Goal: Information Seeking & Learning: Find contact information

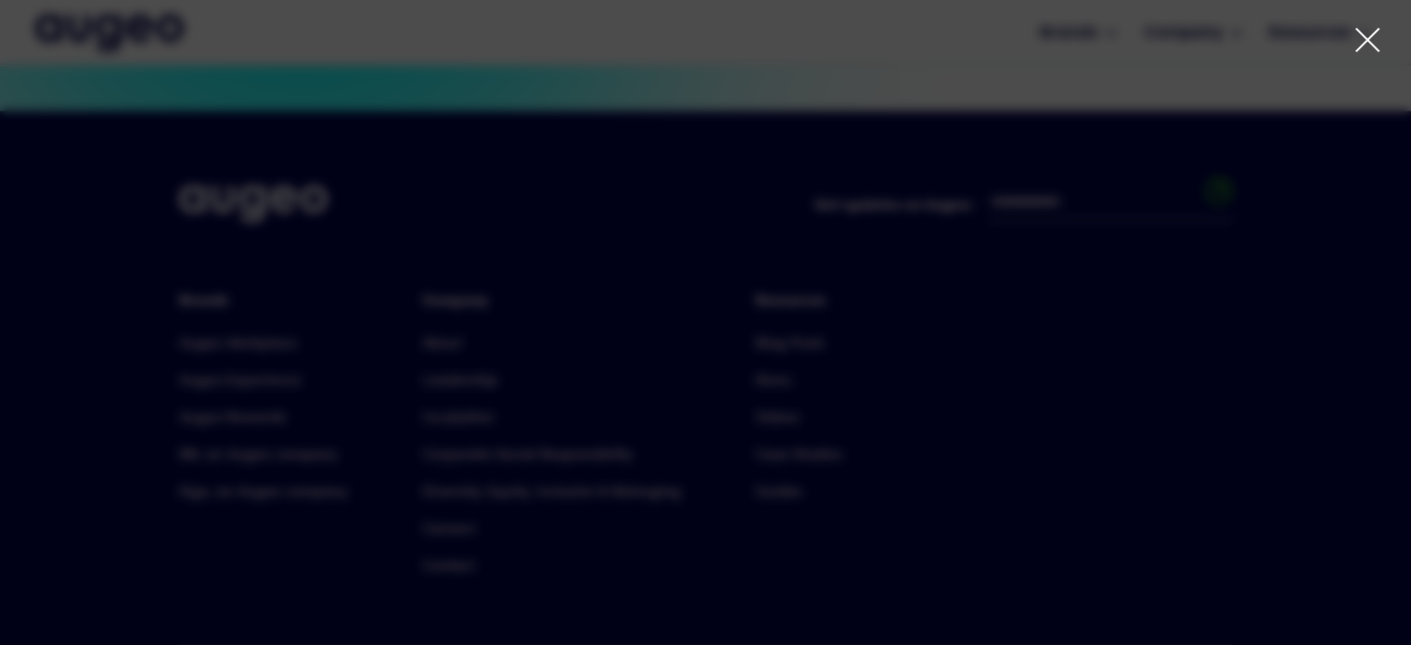
click at [1374, 48] on icon at bounding box center [1367, 40] width 22 height 22
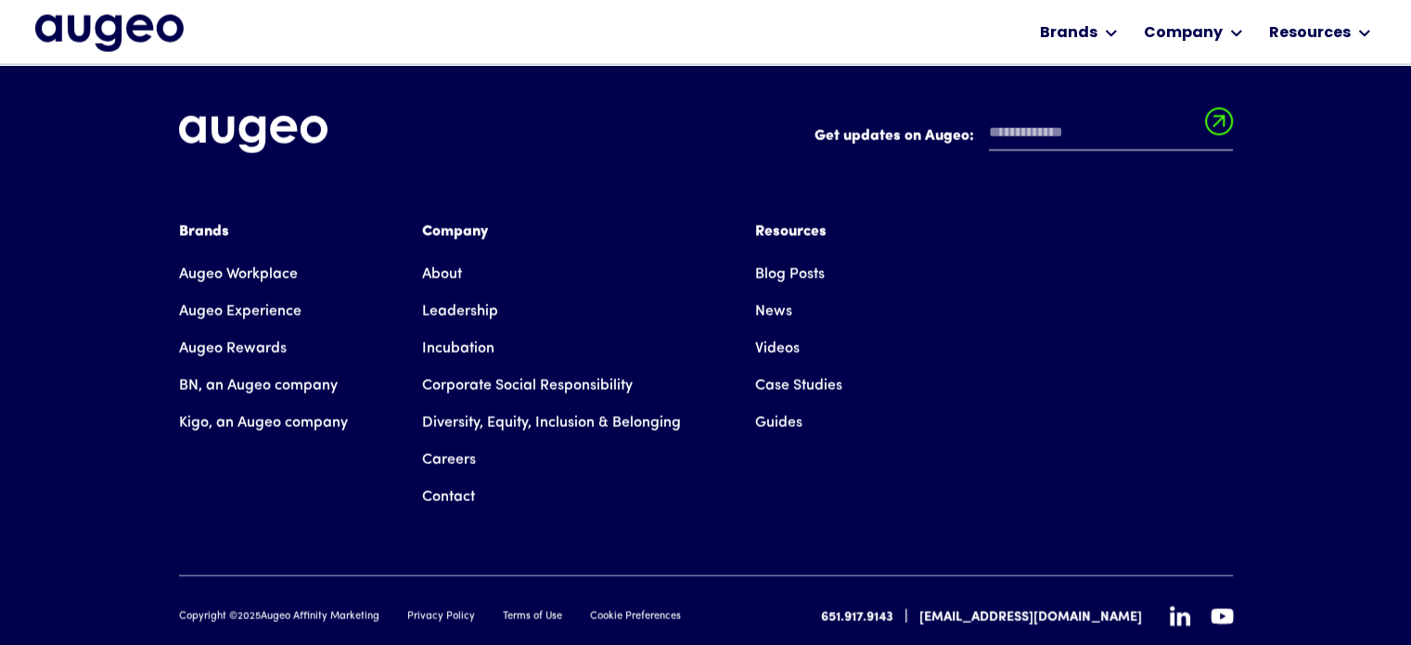
scroll to position [4404, 0]
click at [429, 478] on link "Contact" at bounding box center [448, 496] width 53 height 37
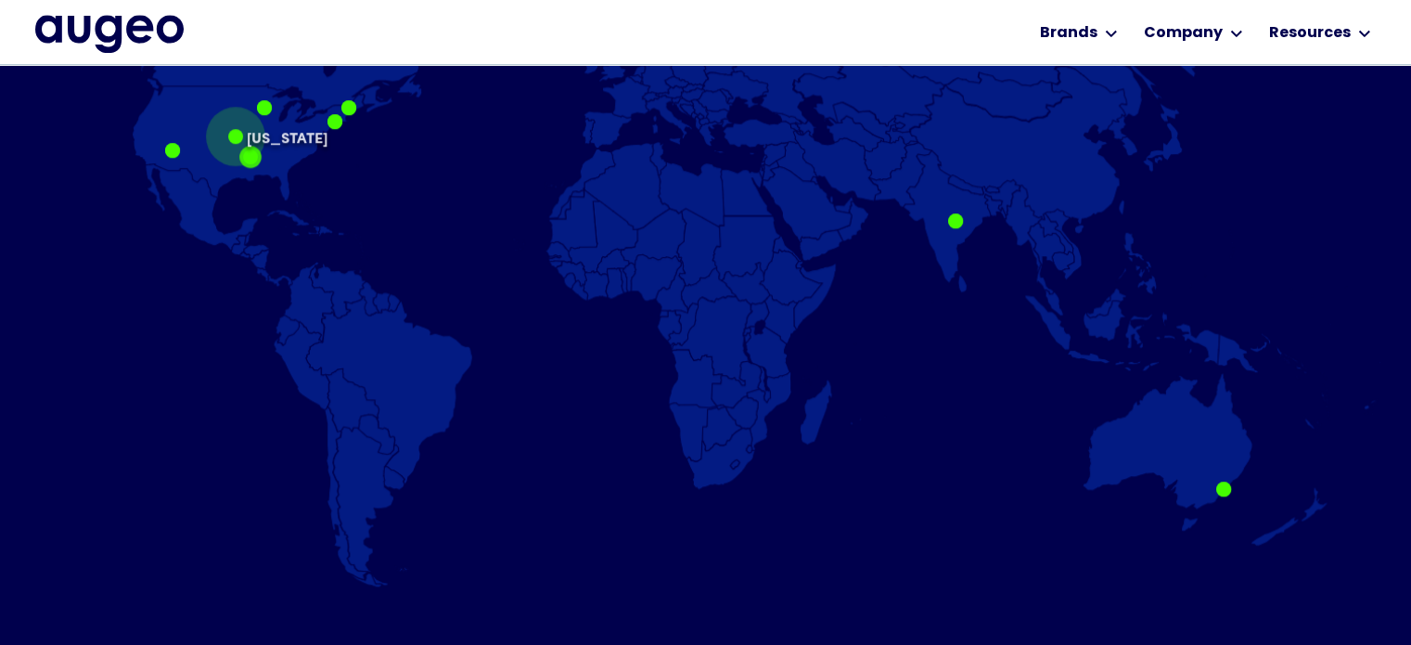
scroll to position [1309, 0]
click at [242, 137] on div at bounding box center [235, 137] width 15 height 15
click at [237, 137] on div at bounding box center [235, 137] width 15 height 15
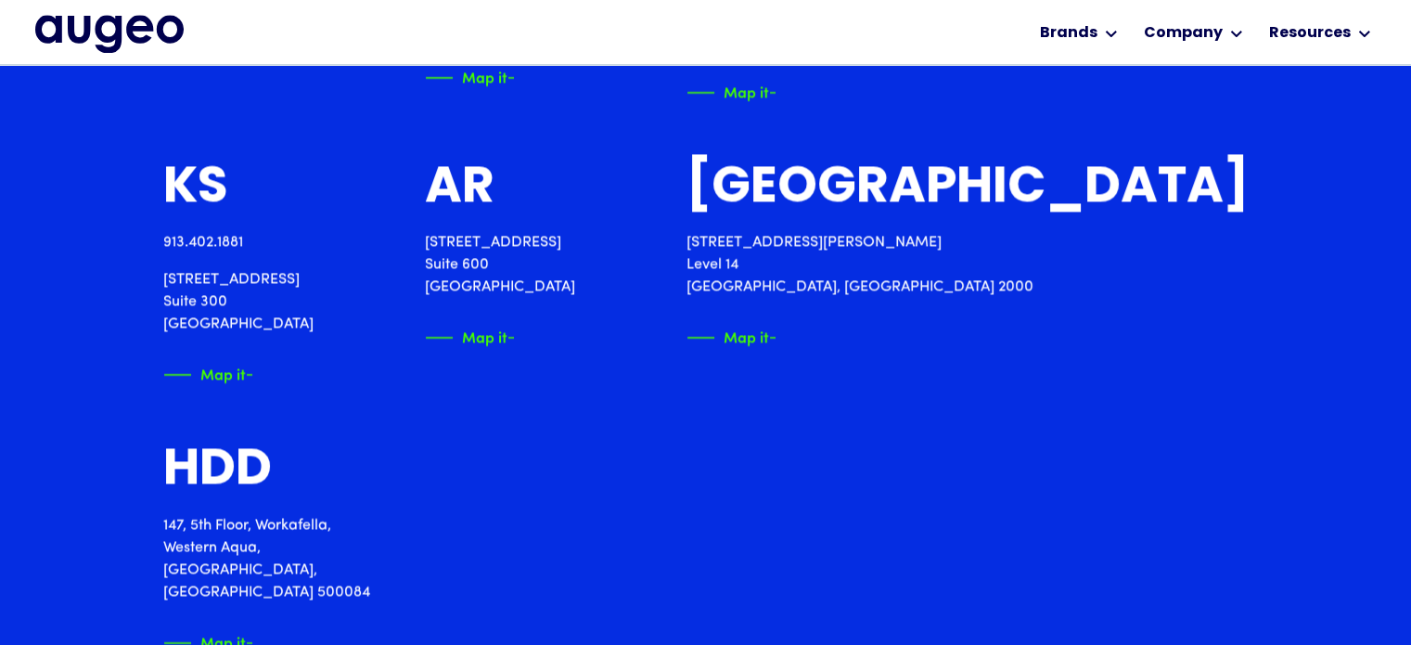
scroll to position [2618, 0]
drag, startPoint x: 159, startPoint y: 240, endPoint x: 263, endPoint y: 236, distance: 104.9
click at [263, 236] on div "Locations across the globe MN HQ 651.917.9143 2561 Territorial Road St. Paul, M…" at bounding box center [705, 94] width 1411 height 1350
click at [153, 238] on div "Locations across the globe MN HQ 651.917.9143 2561 Territorial Road St. Paul, M…" at bounding box center [705, 94] width 1411 height 1350
click at [137, 244] on div "Locations across the globe MN HQ 651.917.9143 2561 Territorial Road St. Paul, M…" at bounding box center [705, 94] width 1411 height 1350
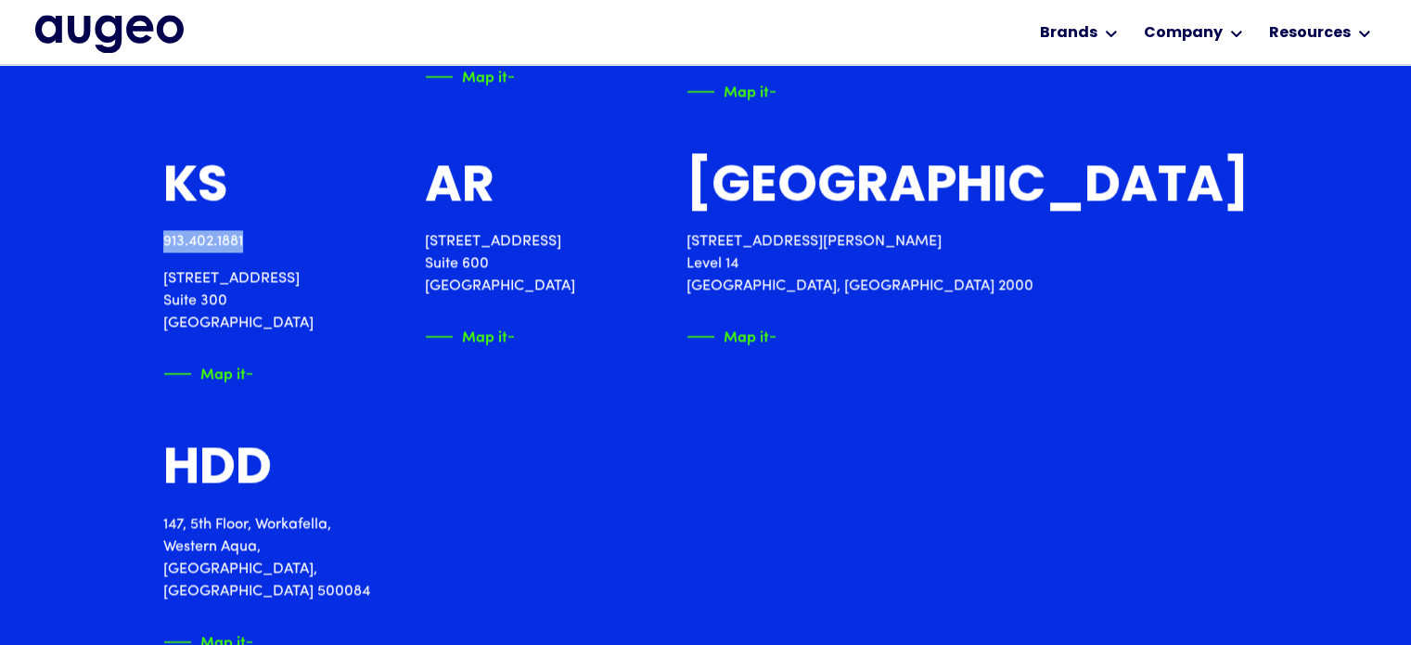
copy link "913.402.1881"
drag, startPoint x: 160, startPoint y: 239, endPoint x: 242, endPoint y: 238, distance: 82.6
click at [242, 238] on div "Locations across the globe MN HQ 651.917.9143 2561 Territorial Road St. Paul, M…" at bounding box center [705, 94] width 1411 height 1350
copy p "7309 W 80th Street Suite 300 Overland Park, KS 66204"
drag, startPoint x: 156, startPoint y: 277, endPoint x: 351, endPoint y: 328, distance: 201.4
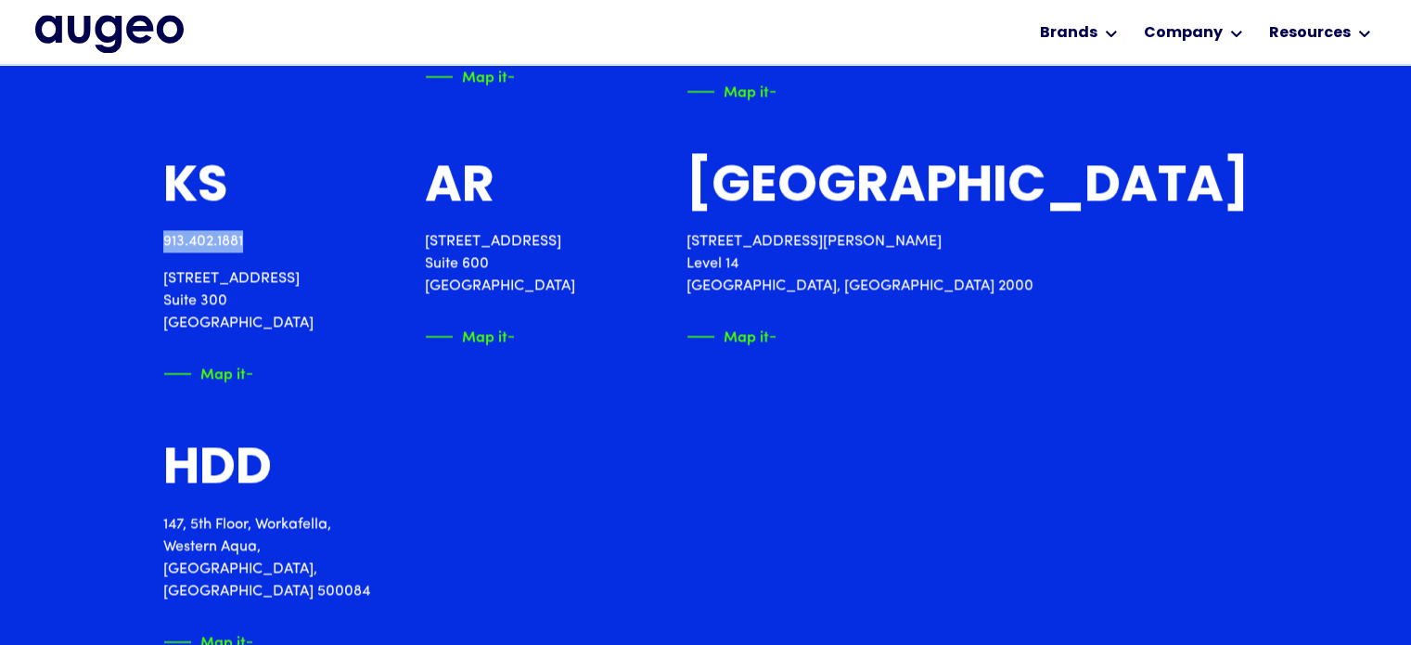
click at [351, 328] on div "Locations across the globe MN HQ 651.917.9143 2561 Territorial Road St. Paul, M…" at bounding box center [705, 94] width 1411 height 1350
